Goal: Complete application form

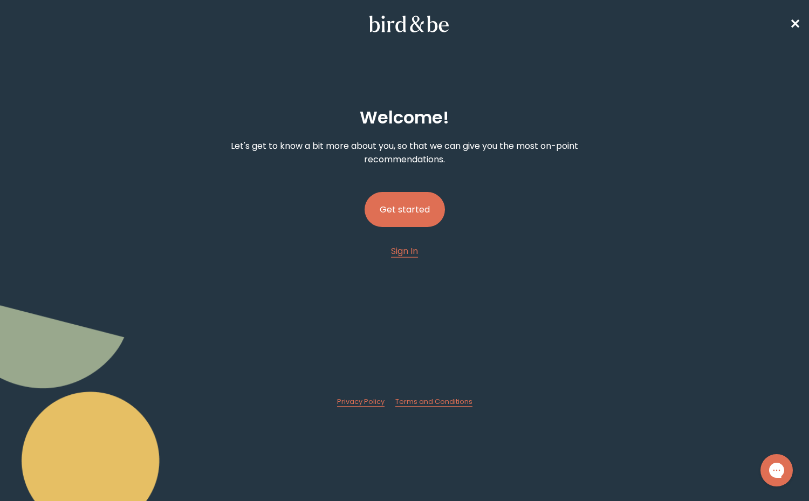
click at [411, 206] on button "Get started" at bounding box center [404, 209] width 80 height 35
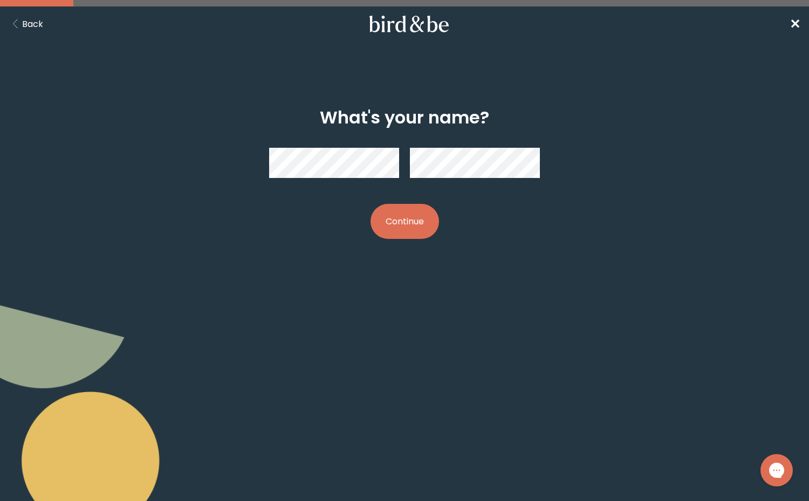
click at [418, 222] on button "Continue" at bounding box center [404, 221] width 68 height 35
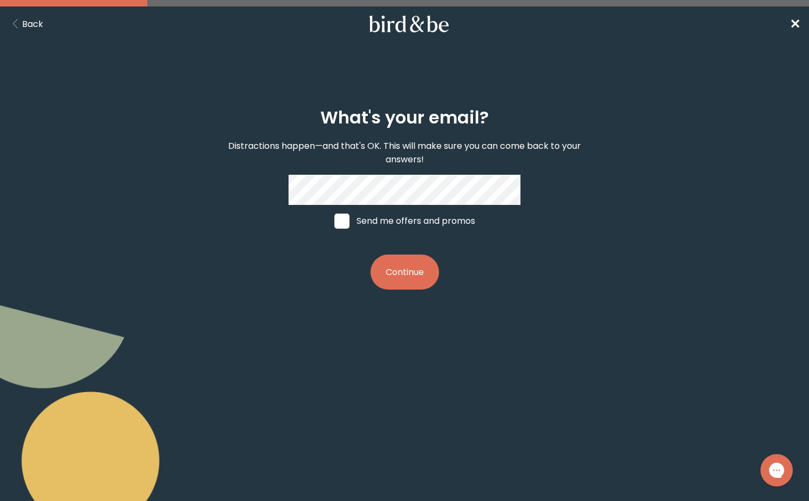
click at [403, 264] on button "Continue" at bounding box center [404, 271] width 68 height 35
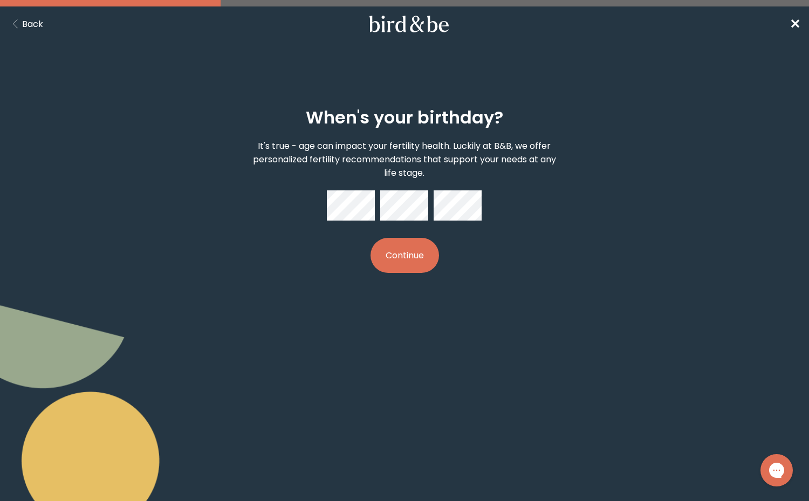
click at [407, 253] on button "Continue" at bounding box center [404, 255] width 68 height 35
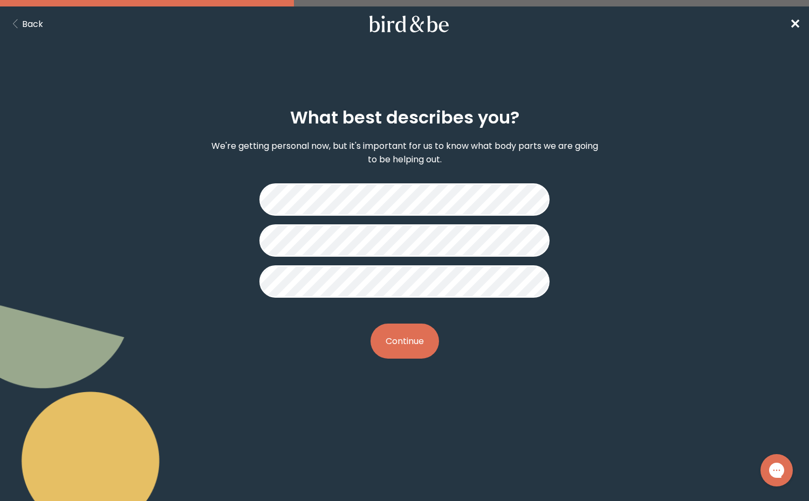
click at [410, 335] on button "Continue" at bounding box center [404, 340] width 68 height 35
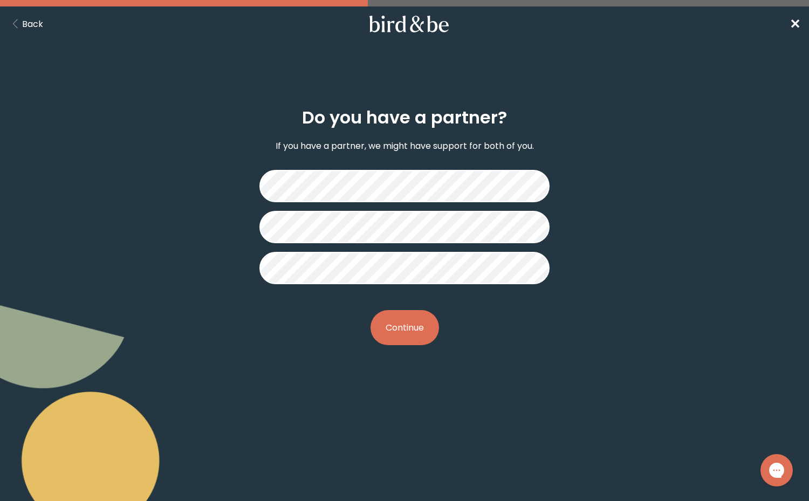
click at [400, 325] on button "Continue" at bounding box center [404, 327] width 68 height 35
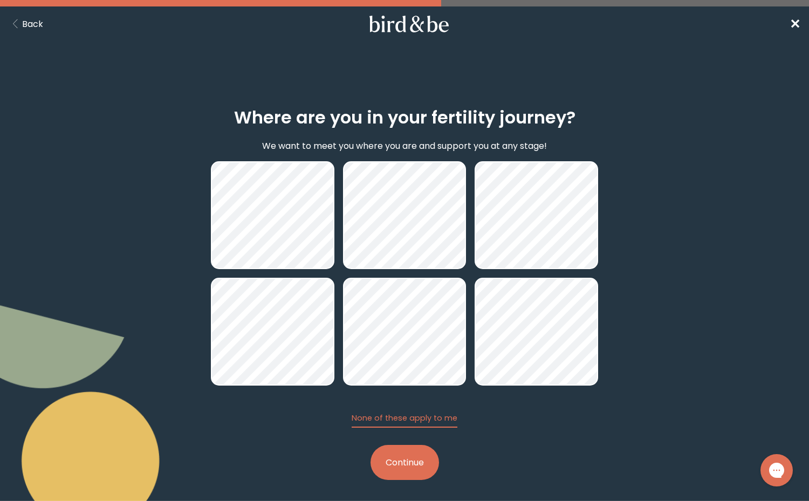
click at [412, 465] on button "Continue" at bounding box center [404, 462] width 68 height 35
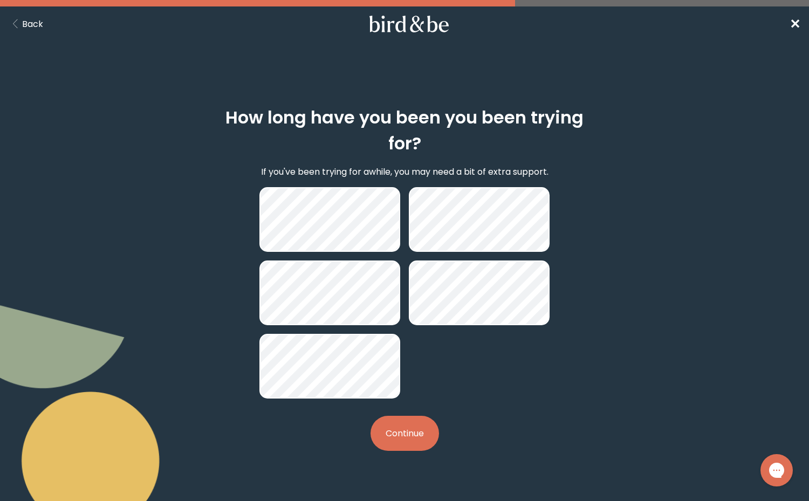
click at [397, 118] on h2 "How long have you been you been trying for?" at bounding box center [404, 131] width 387 height 52
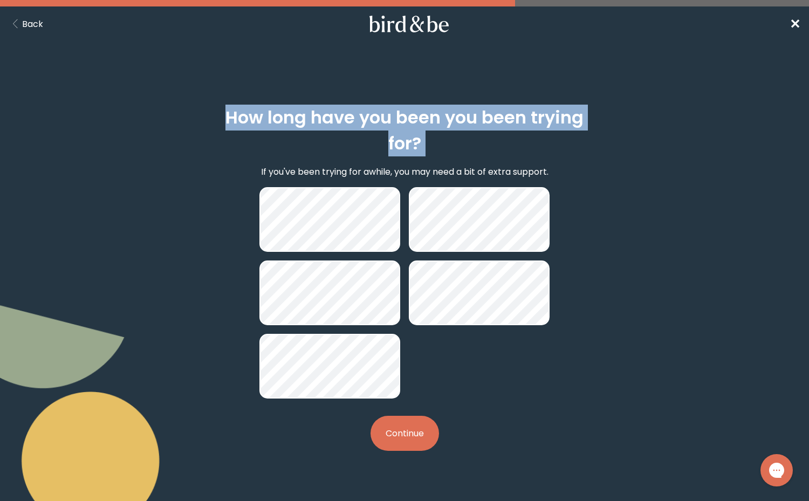
click at [397, 118] on h2 "How long have you been you been trying for?" at bounding box center [404, 131] width 387 height 52
copy h2 "How long have you been you been trying for?"
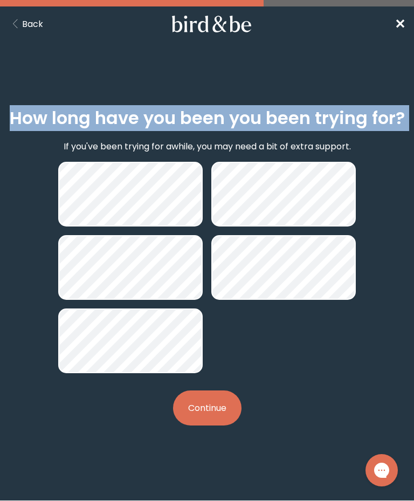
click at [33, 119] on h2 "How long have you been you been trying for?" at bounding box center [207, 118] width 395 height 26
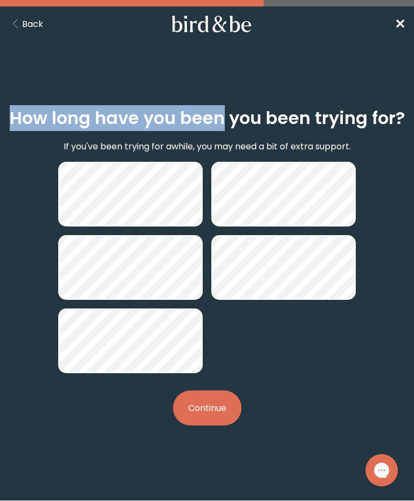
drag, startPoint x: 12, startPoint y: 119, endPoint x: 224, endPoint y: 116, distance: 212.4
click at [224, 116] on h2 "How long have you been you been trying for?" at bounding box center [207, 118] width 395 height 26
copy h2 "How long have you been"
click at [396, 25] on span "✕" at bounding box center [400, 24] width 11 height 18
